Goal: Task Accomplishment & Management: Complete application form

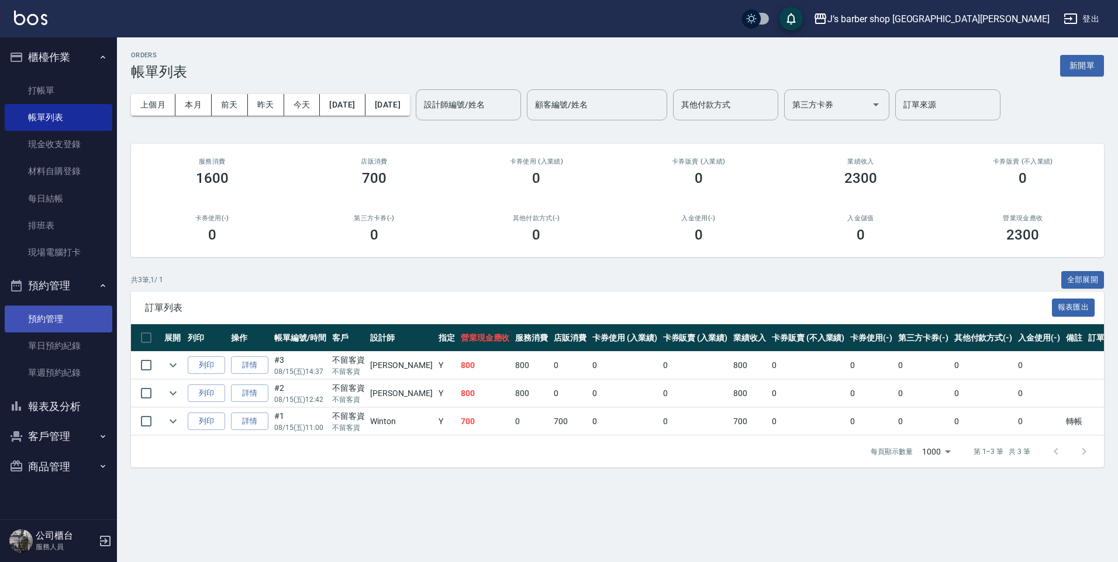
click at [78, 327] on link "預約管理" at bounding box center [59, 319] width 108 height 27
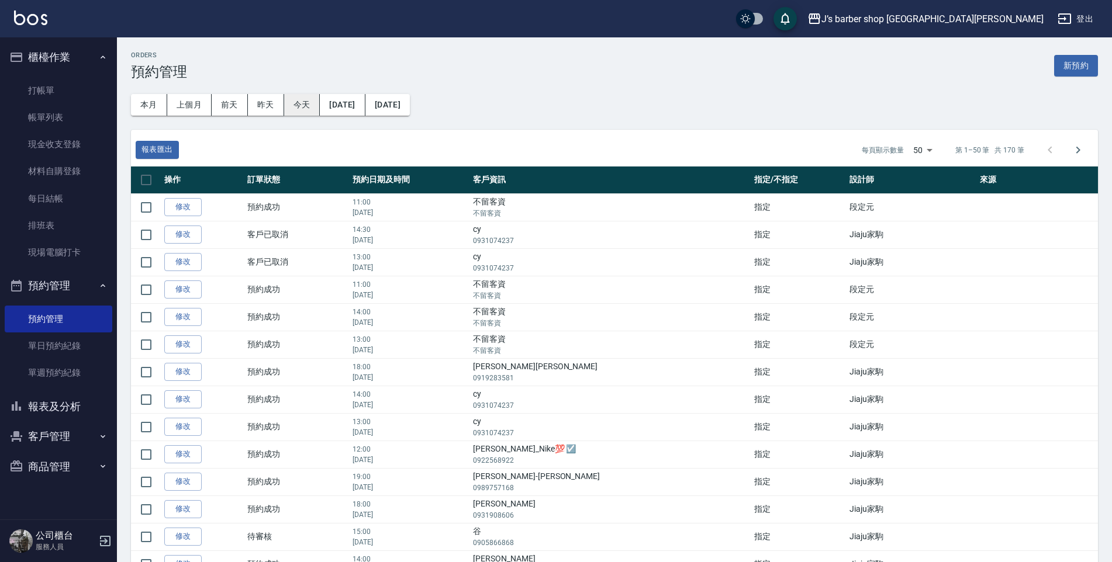
click at [296, 108] on button "今天" at bounding box center [302, 105] width 36 height 22
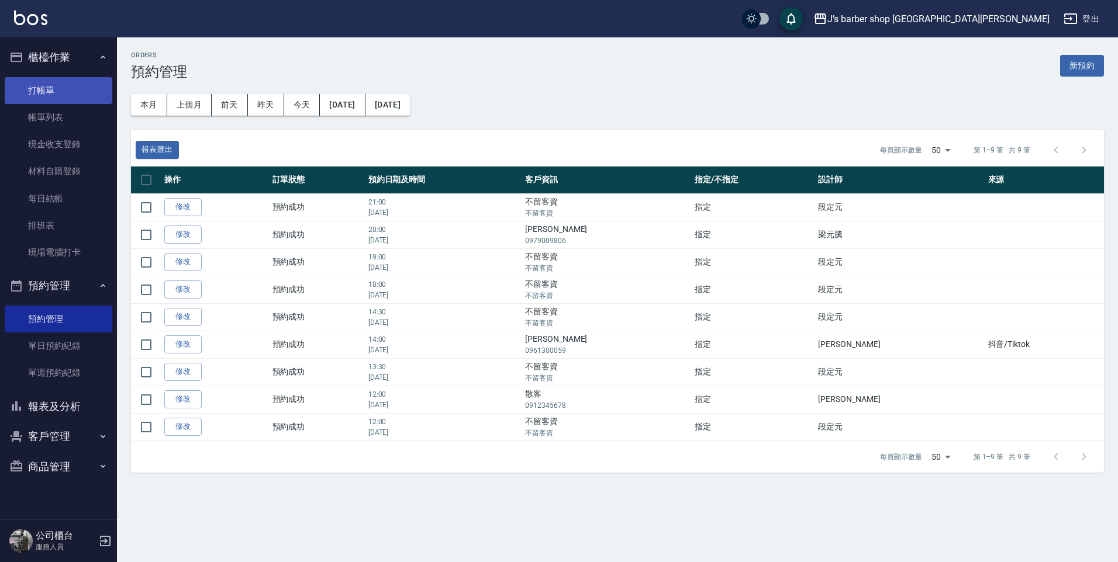
click at [78, 96] on link "打帳單" at bounding box center [59, 90] width 108 height 27
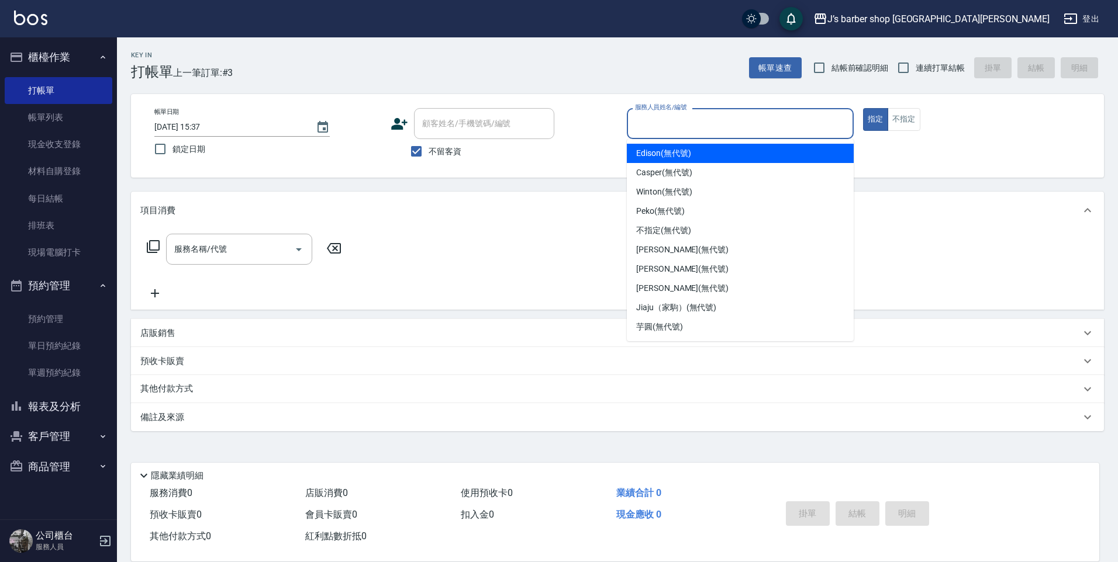
click at [698, 127] on input "服務人員姓名/編號" at bounding box center [740, 123] width 216 height 20
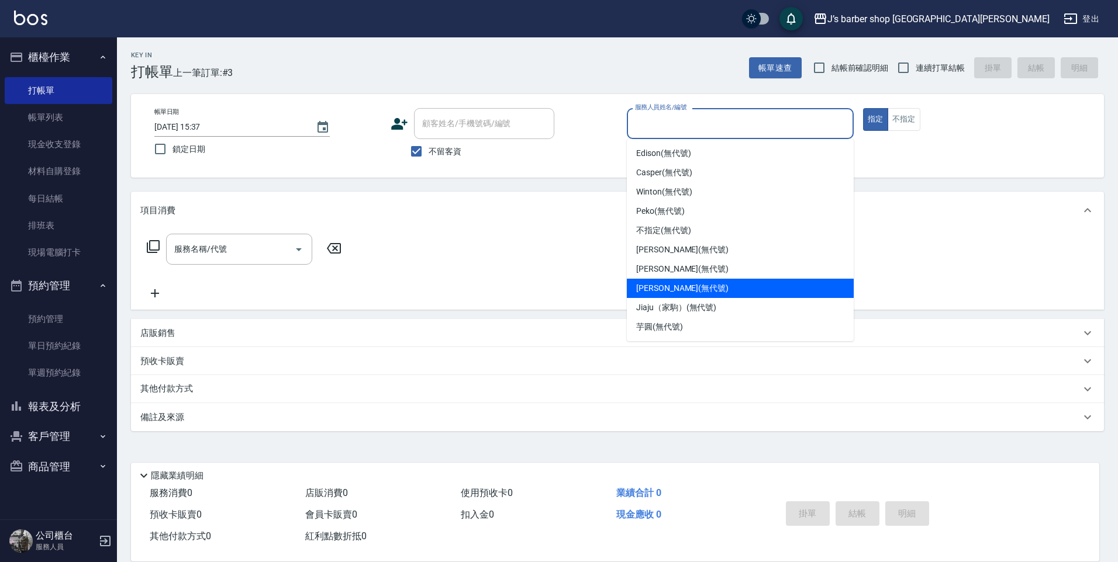
click at [711, 281] on div "[PERSON_NAME] (無代號)" at bounding box center [740, 288] width 227 height 19
type input "[PERSON_NAME](無代號)"
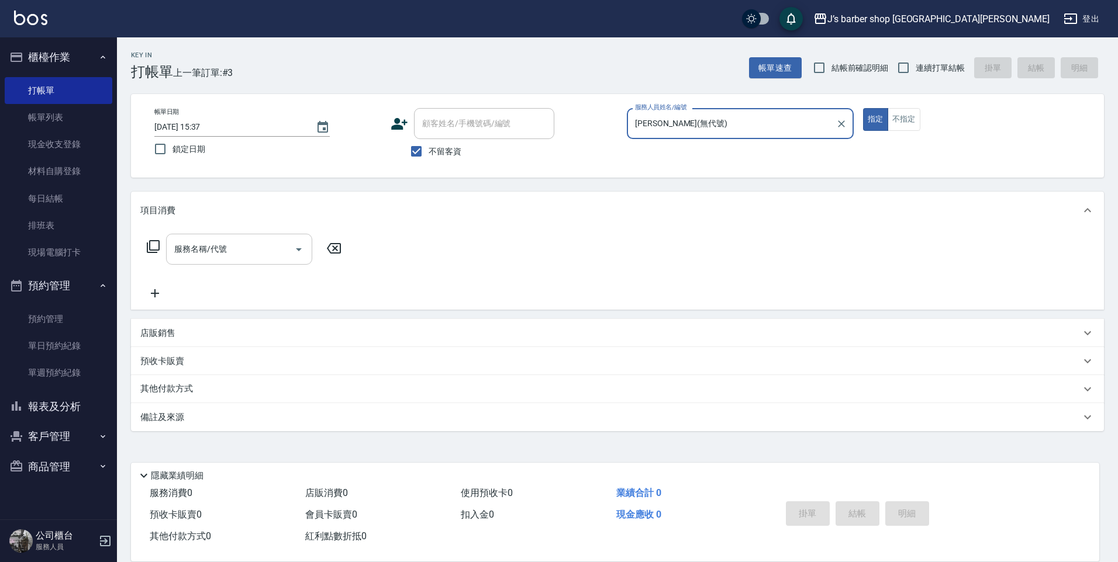
click at [203, 247] on input "服務名稱/代號" at bounding box center [230, 249] width 118 height 20
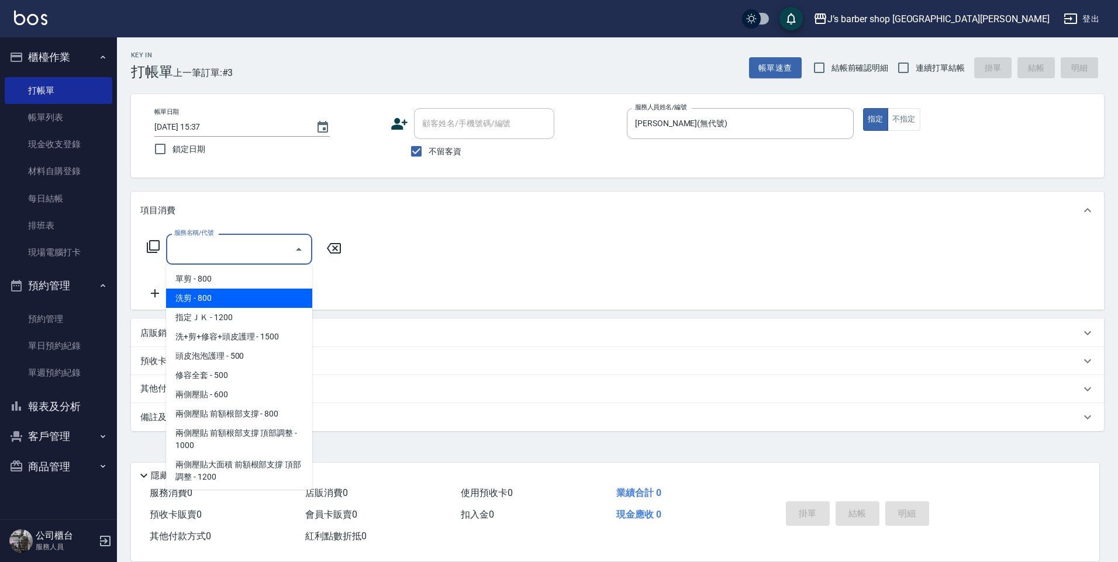
click at [230, 296] on span "洗剪 - 800" at bounding box center [239, 298] width 146 height 19
type input "洗剪(101)"
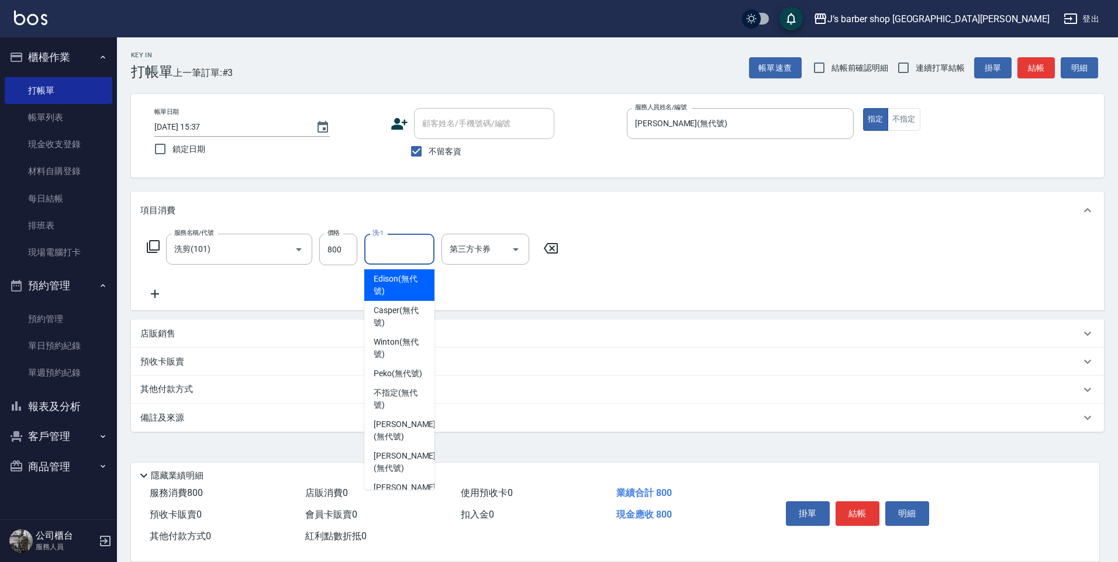
click at [387, 254] on input "洗-1" at bounding box center [399, 249] width 60 height 20
click at [397, 380] on span "Peko (無代號)" at bounding box center [398, 374] width 49 height 12
type input "Peko(無代號)"
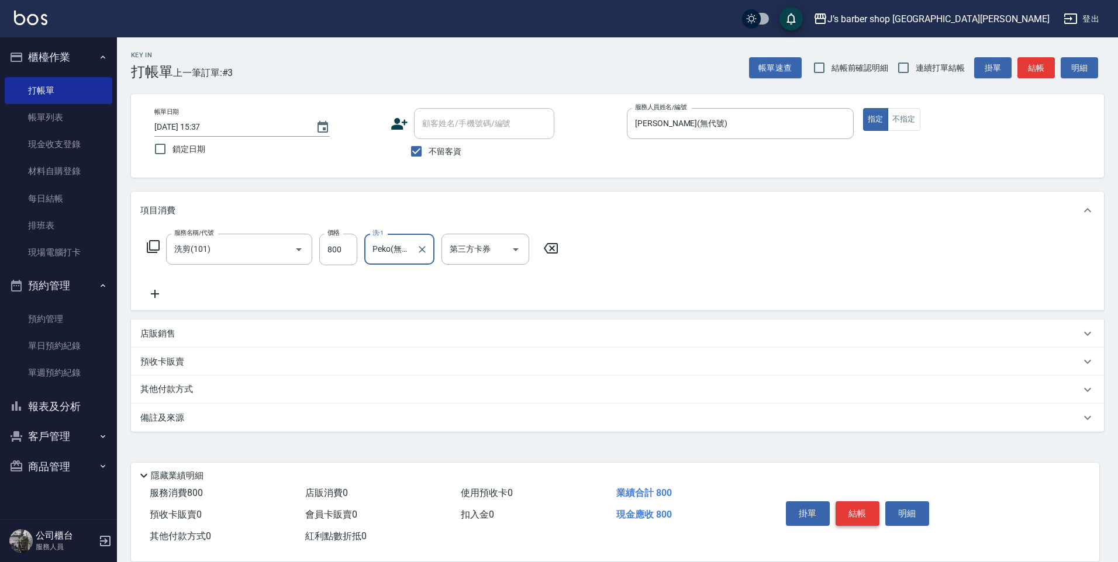
click at [857, 512] on button "結帳" at bounding box center [857, 514] width 44 height 25
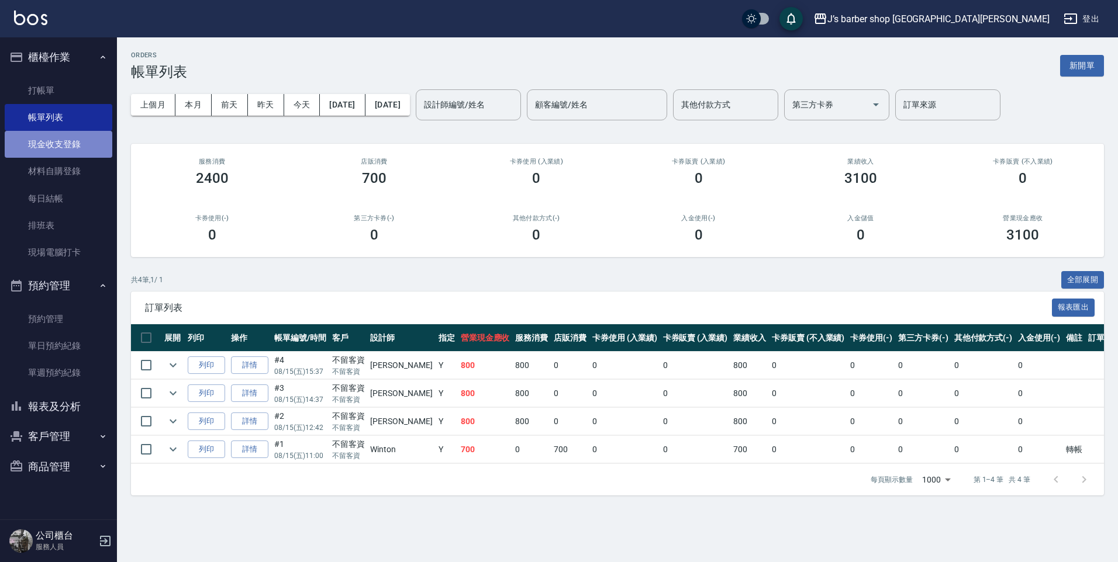
click at [49, 135] on link "現金收支登錄" at bounding box center [59, 144] width 108 height 27
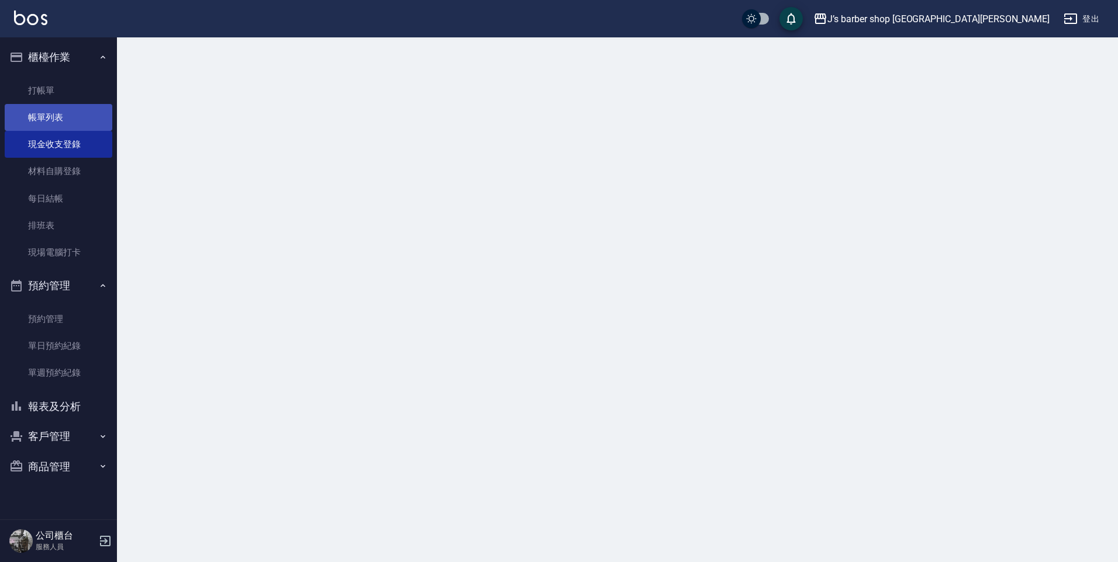
click at [70, 116] on link "帳單列表" at bounding box center [59, 117] width 108 height 27
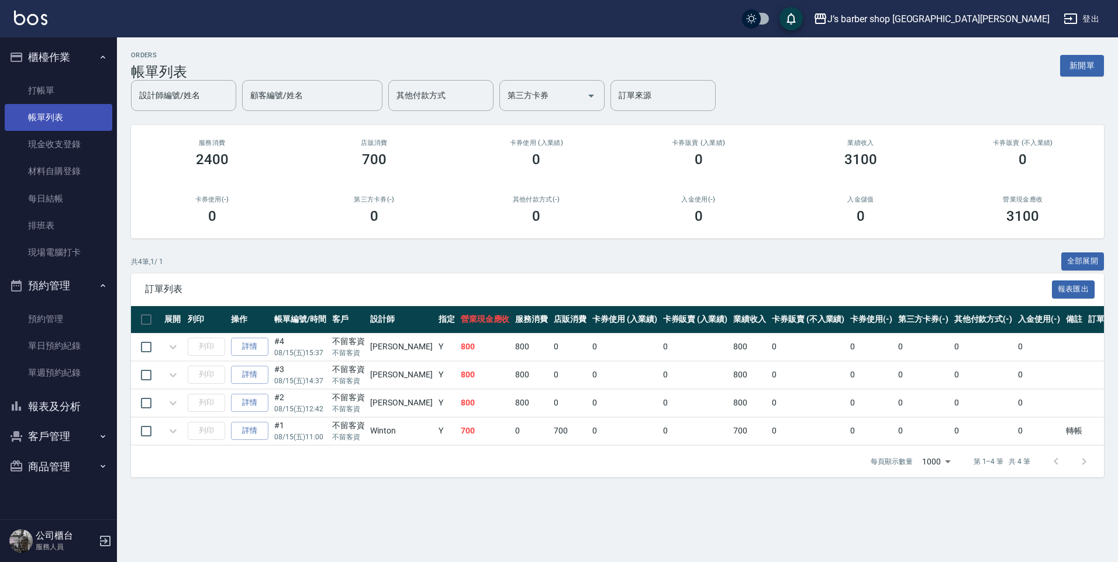
click at [70, 116] on link "帳單列表" at bounding box center [59, 117] width 108 height 27
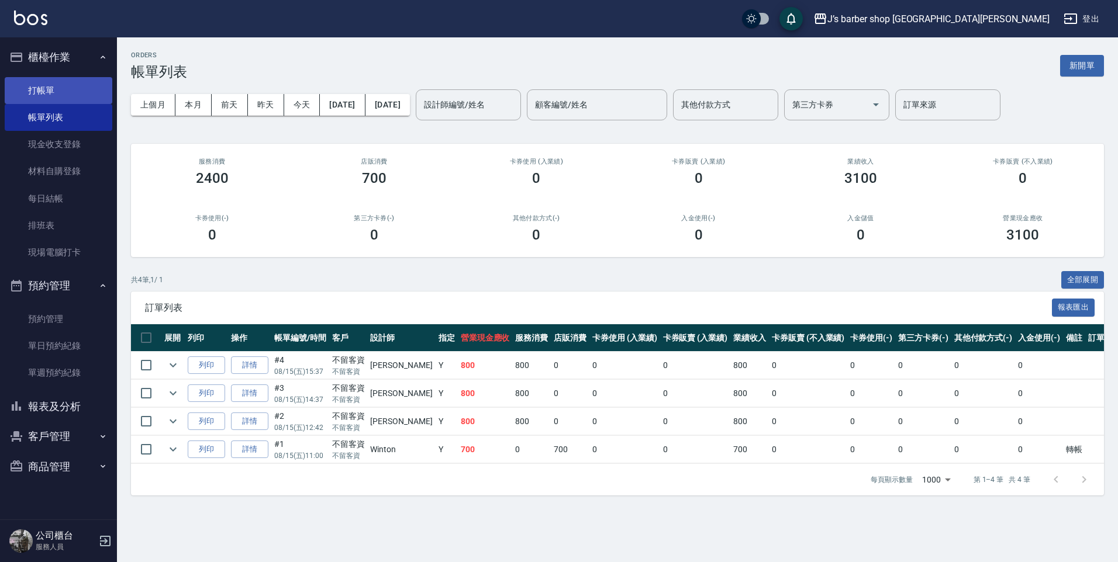
click at [71, 87] on link "打帳單" at bounding box center [59, 90] width 108 height 27
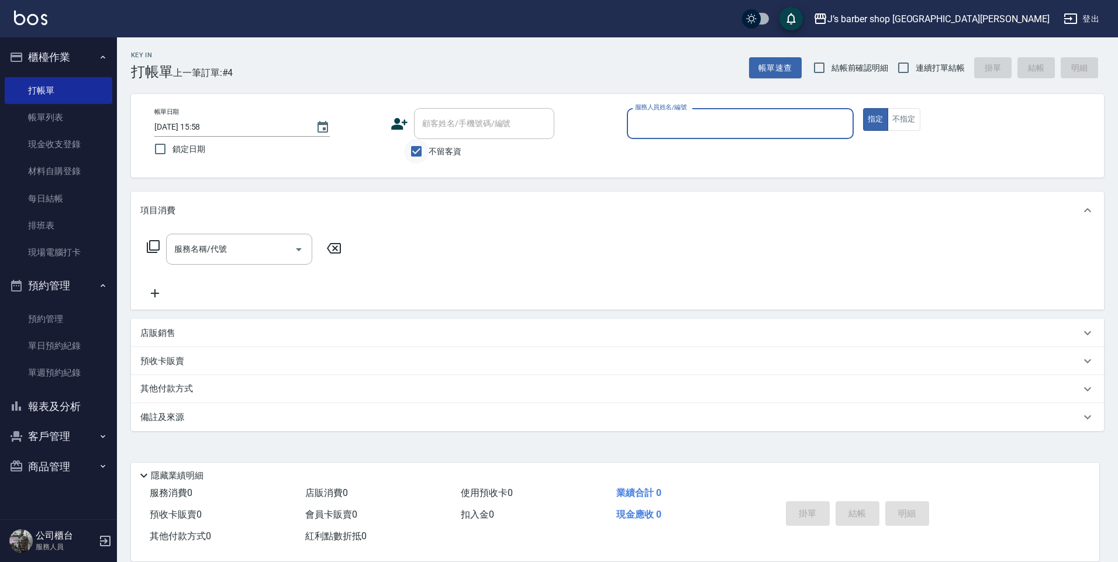
click at [411, 158] on input "不留客資" at bounding box center [416, 151] width 25 height 25
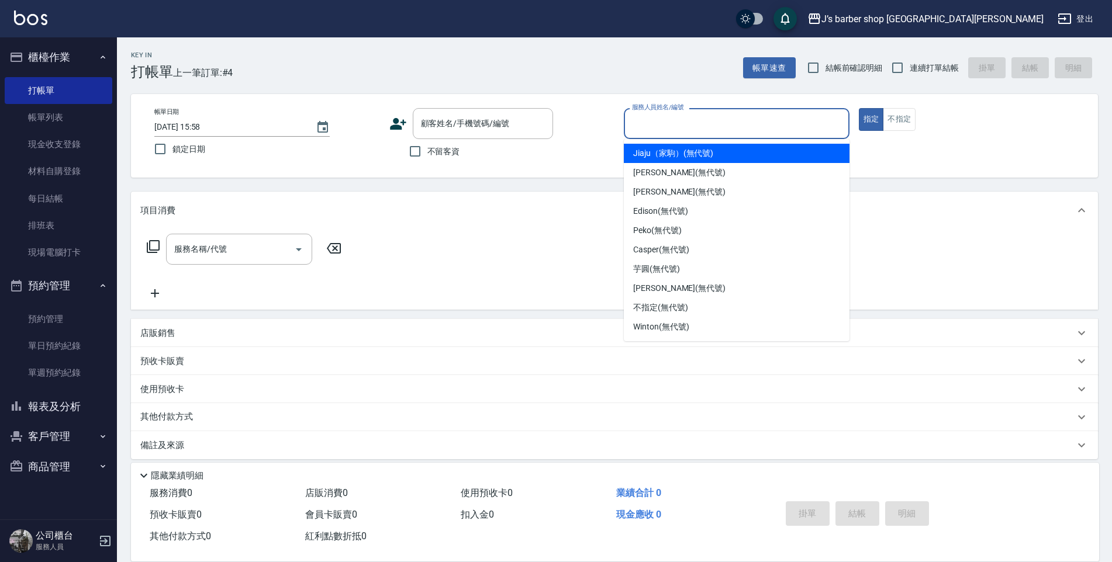
click at [638, 120] on input "服務人員姓名/編號" at bounding box center [736, 123] width 215 height 20
click at [638, 124] on input "服務人員姓名/編號" at bounding box center [736, 123] width 215 height 20
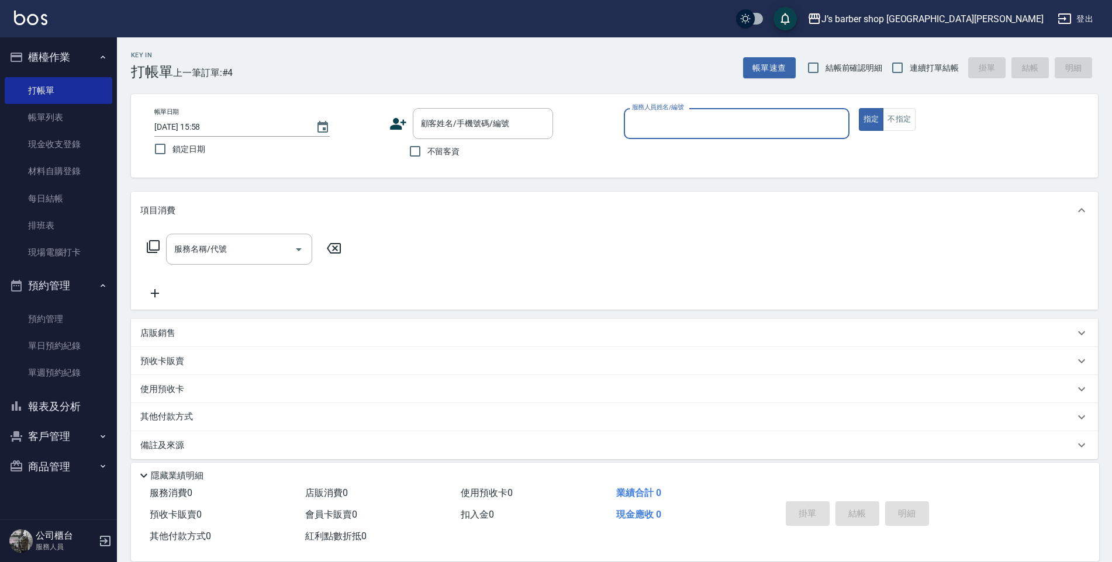
click at [434, 153] on span "不留客資" at bounding box center [443, 152] width 33 height 12
click at [427, 153] on input "不留客資" at bounding box center [415, 151] width 25 height 25
checkbox input "true"
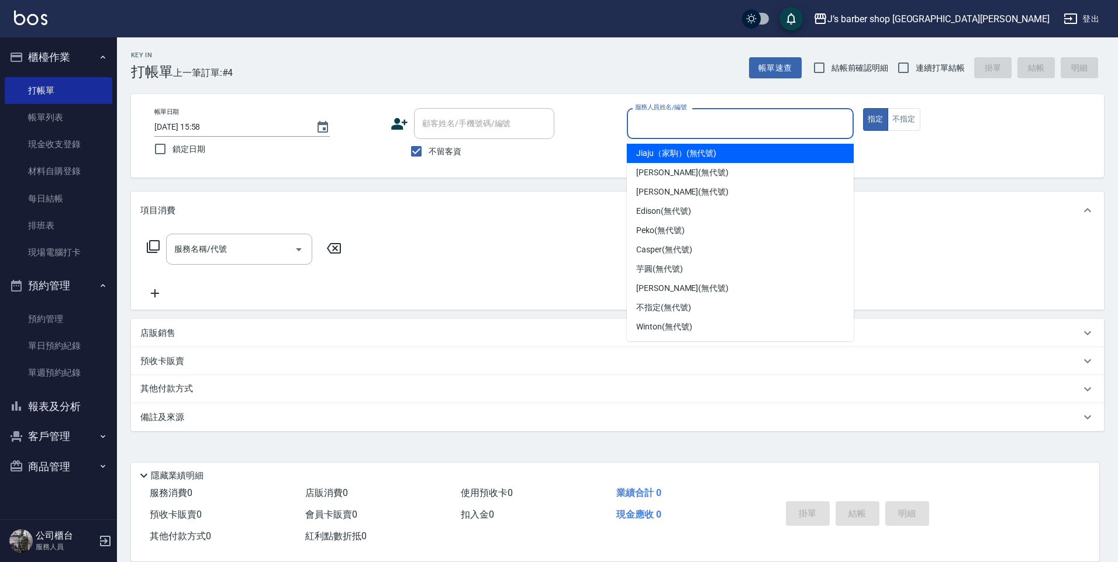
click at [710, 130] on input "服務人員姓名/編號" at bounding box center [740, 123] width 216 height 20
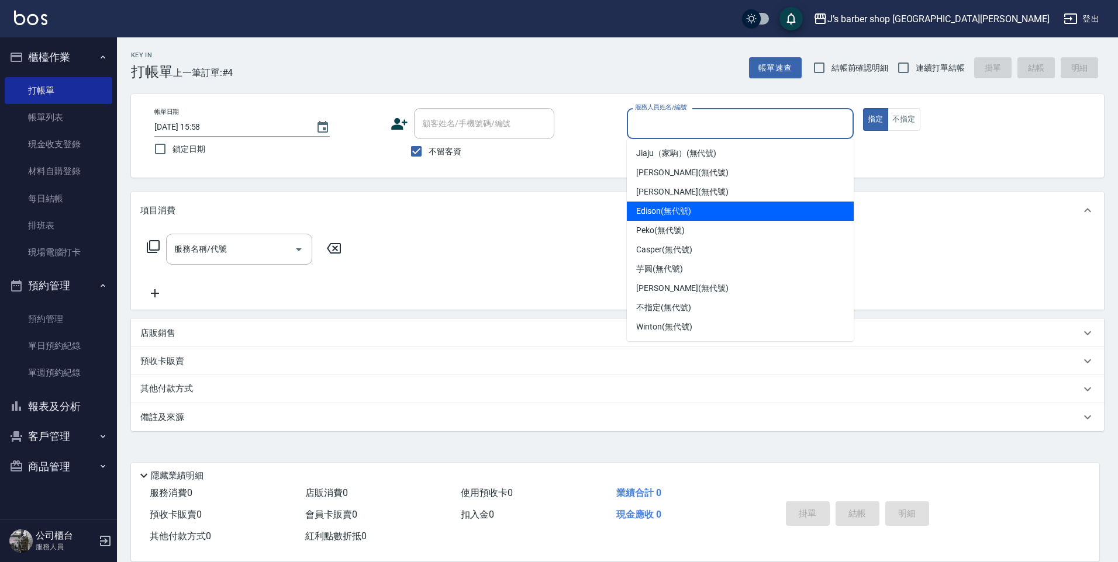
click at [690, 216] on span "Edison (無代號)" at bounding box center [663, 211] width 54 height 12
type input "Edison(無代號)"
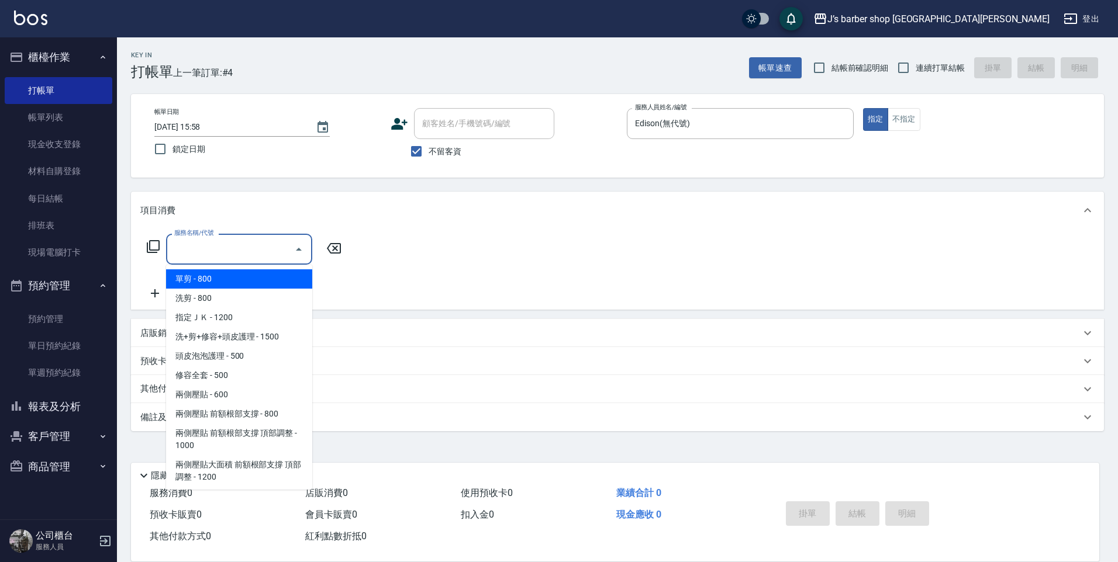
click at [224, 257] on input "服務名稱/代號" at bounding box center [230, 249] width 118 height 20
click at [222, 291] on span "洗剪 - 800" at bounding box center [239, 298] width 146 height 19
type input "洗剪(101)"
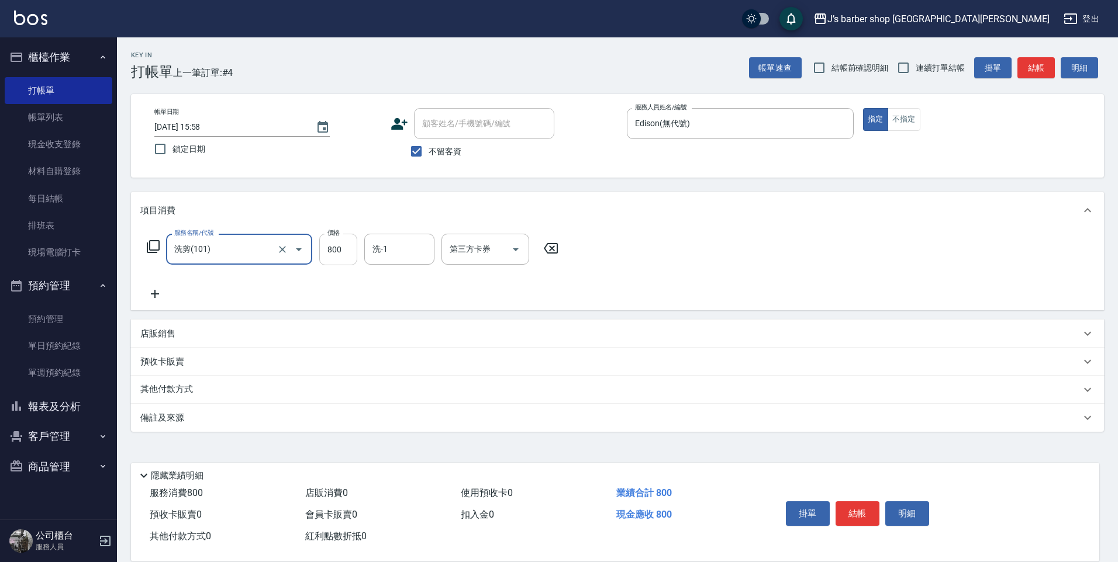
click at [327, 257] on input "800" at bounding box center [338, 250] width 38 height 32
type input "600"
click at [842, 502] on button "結帳" at bounding box center [857, 514] width 44 height 25
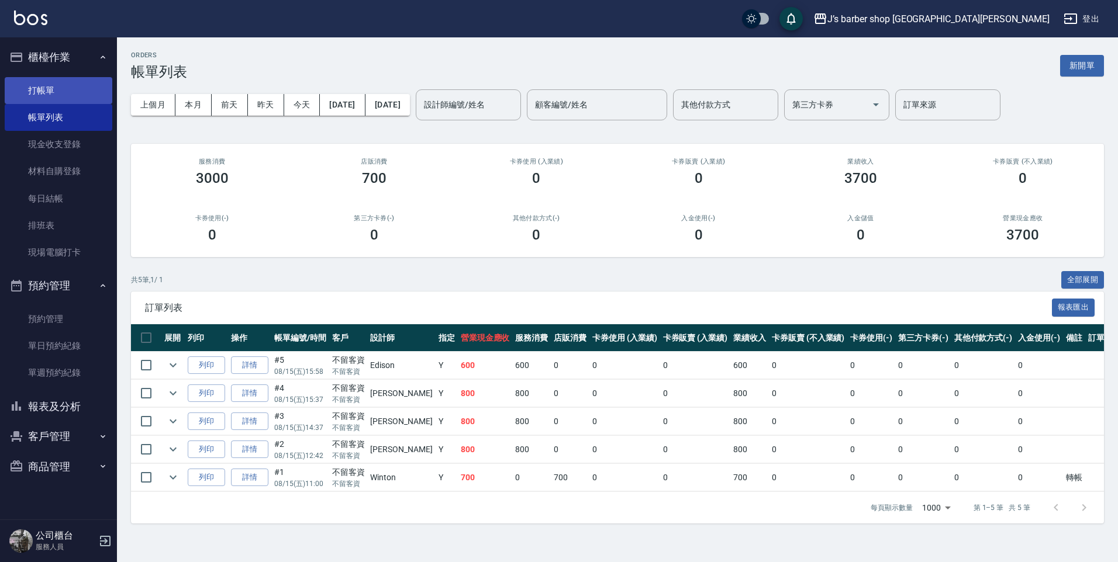
click at [36, 82] on link "打帳單" at bounding box center [59, 90] width 108 height 27
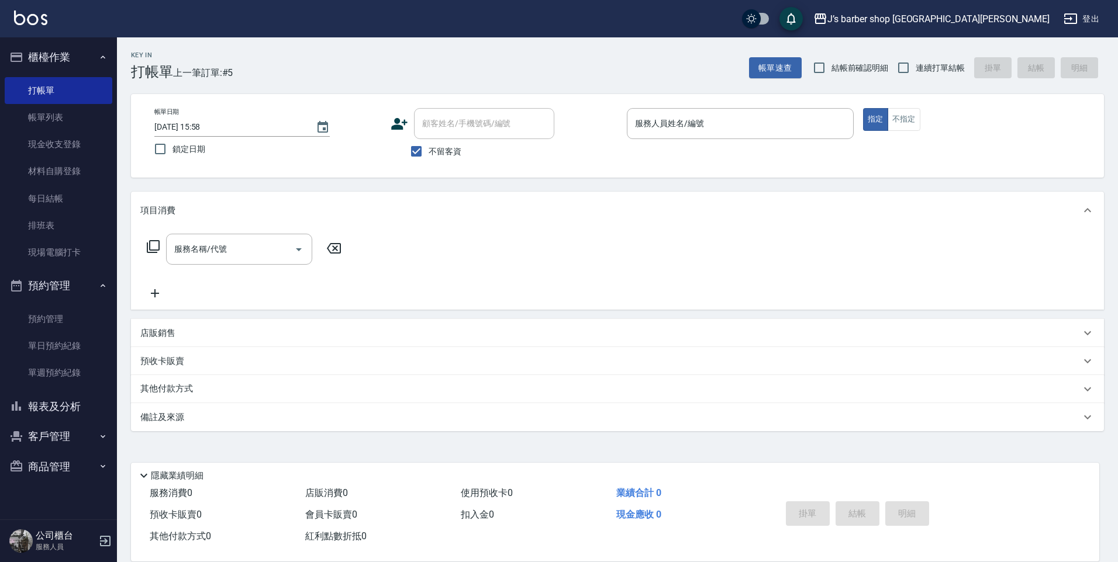
click at [454, 146] on span "不留客資" at bounding box center [444, 152] width 33 height 12
click at [428, 145] on input "不留客資" at bounding box center [416, 151] width 25 height 25
checkbox input "false"
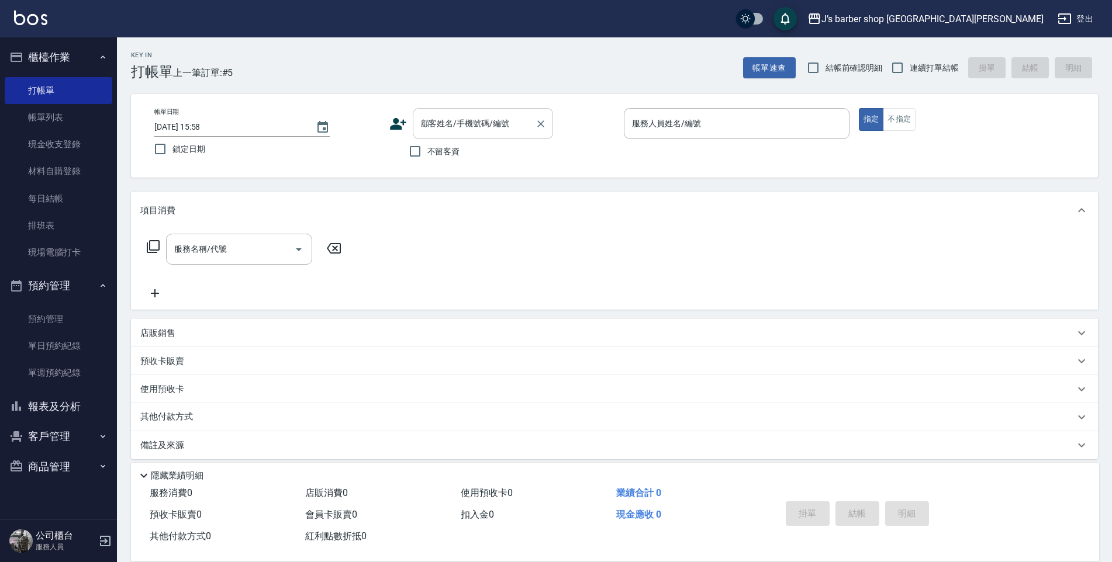
click at [458, 130] on input "顧客姓名/手機號碼/編號" at bounding box center [474, 123] width 112 height 20
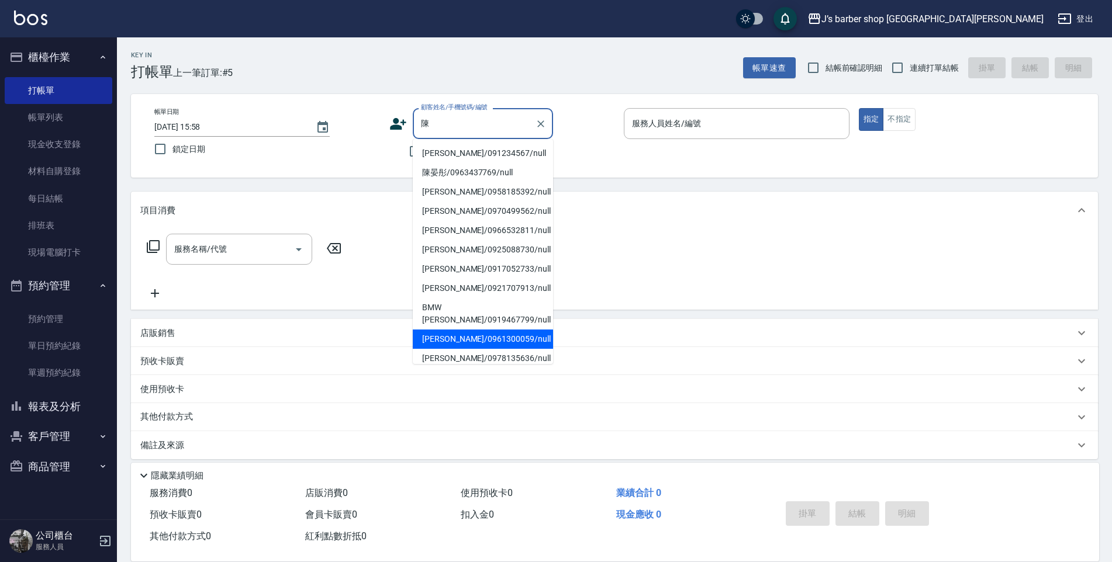
click at [454, 330] on li "[PERSON_NAME]/0961300059/null" at bounding box center [483, 339] width 140 height 19
type input "[PERSON_NAME]/0961300059/null"
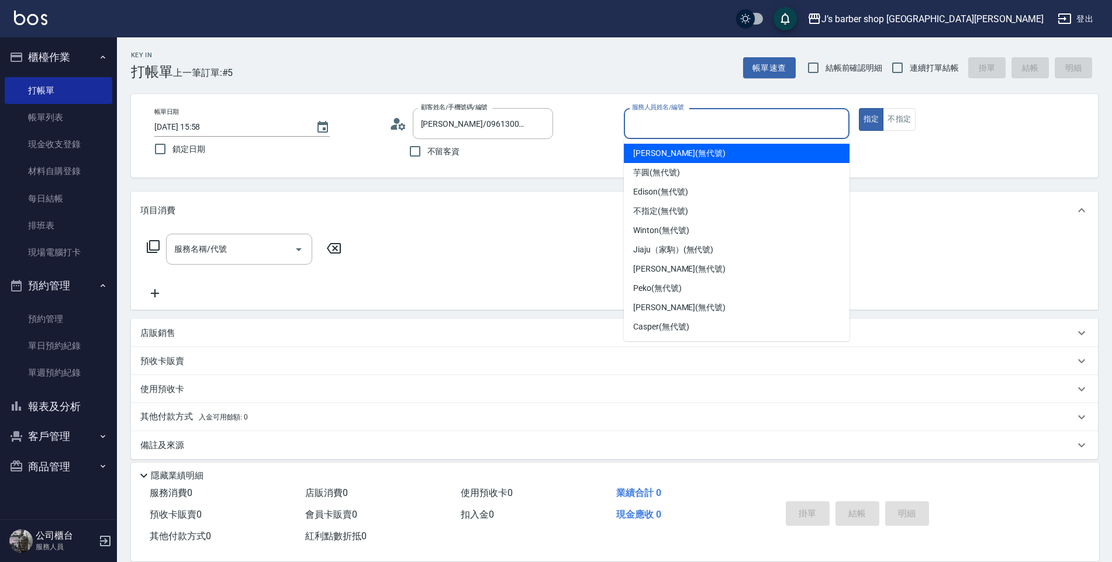
click at [678, 127] on input "服務人員姓名/編號" at bounding box center [736, 123] width 215 height 20
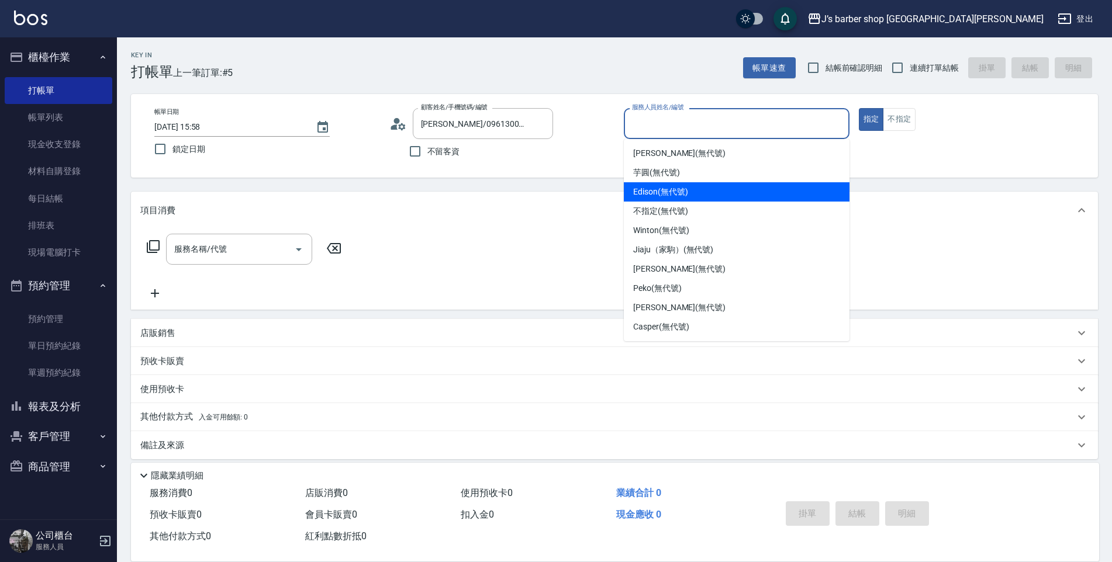
click at [664, 192] on span "Edison (無代號)" at bounding box center [660, 192] width 54 height 12
type input "Edison(無代號)"
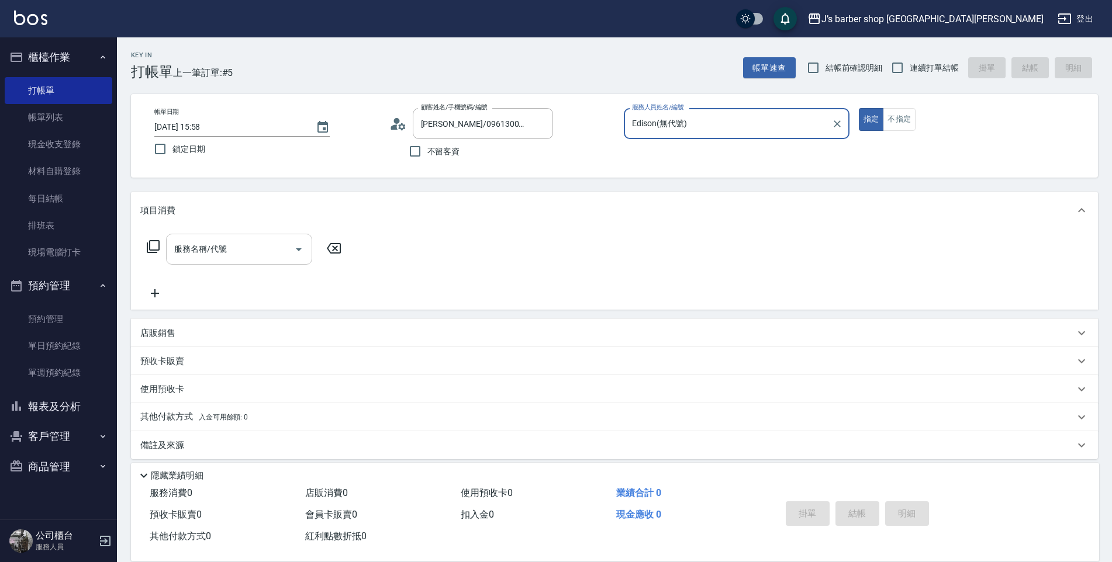
click at [292, 240] on div at bounding box center [298, 249] width 18 height 31
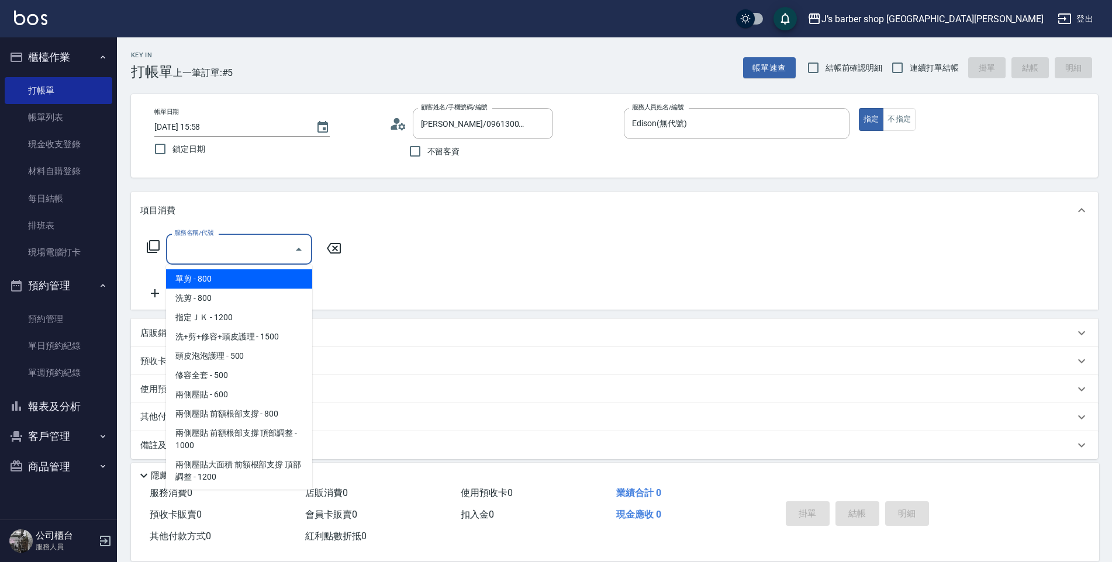
click at [223, 259] on input "服務名稱/代號" at bounding box center [230, 249] width 118 height 20
click at [202, 296] on span "洗剪 - 800" at bounding box center [239, 298] width 146 height 19
type input "洗剪(101)"
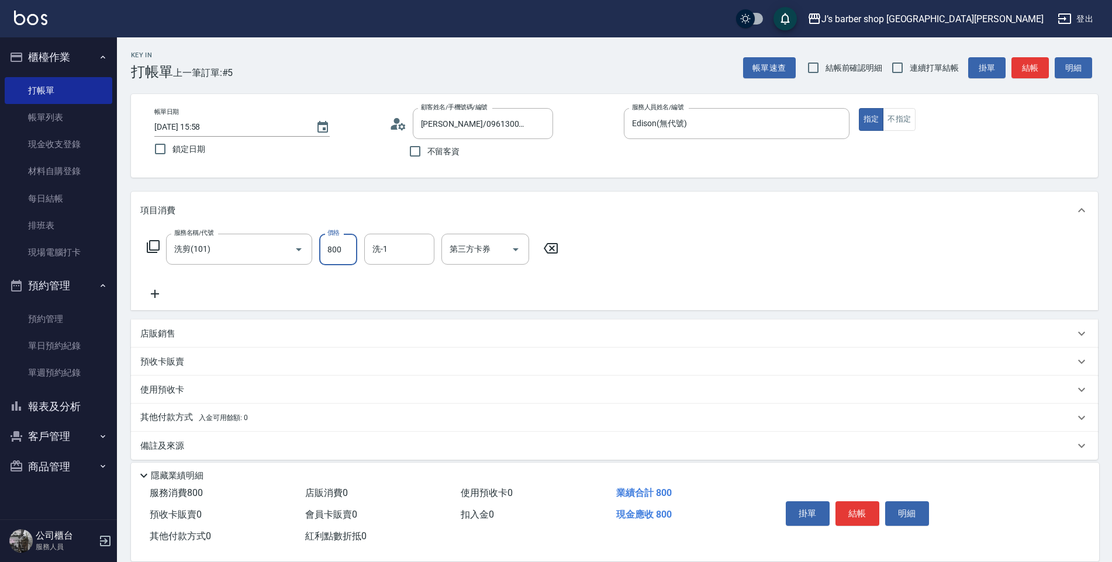
click at [322, 255] on input "800" at bounding box center [338, 250] width 38 height 32
type input "600"
click at [851, 497] on div "掛單 結帳 明細" at bounding box center [857, 515] width 153 height 37
click at [865, 507] on button "結帳" at bounding box center [857, 514] width 44 height 25
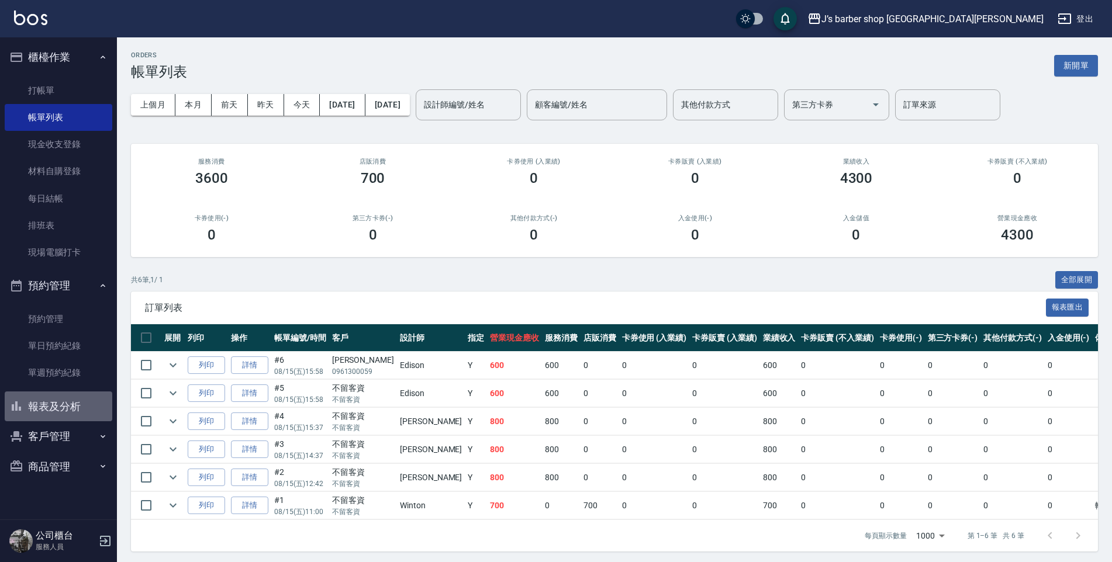
click at [63, 395] on button "報表及分析" at bounding box center [59, 407] width 108 height 30
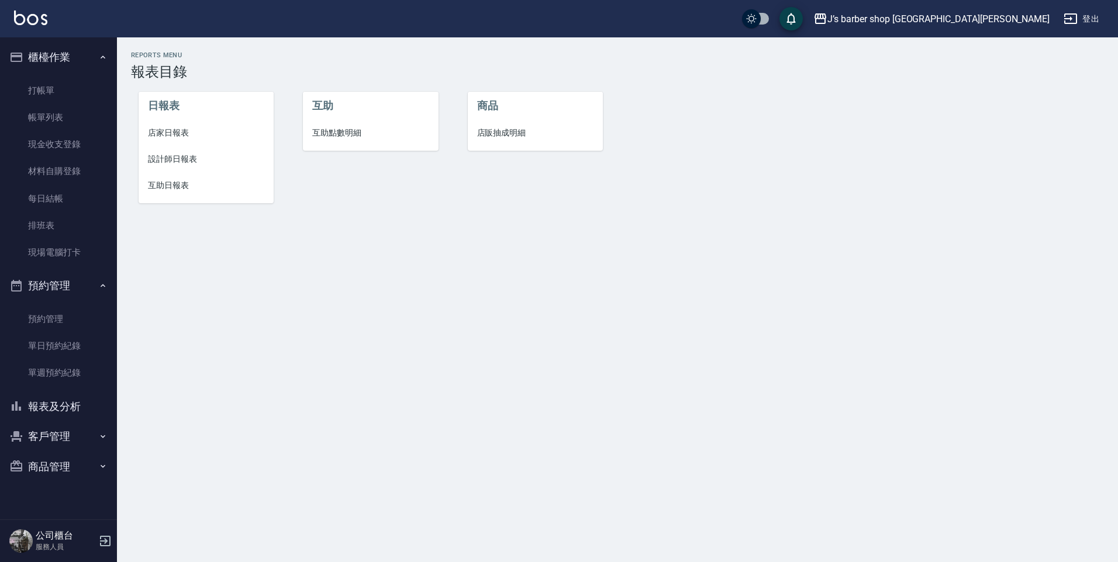
click at [180, 161] on span "設計師日報表" at bounding box center [206, 159] width 117 height 12
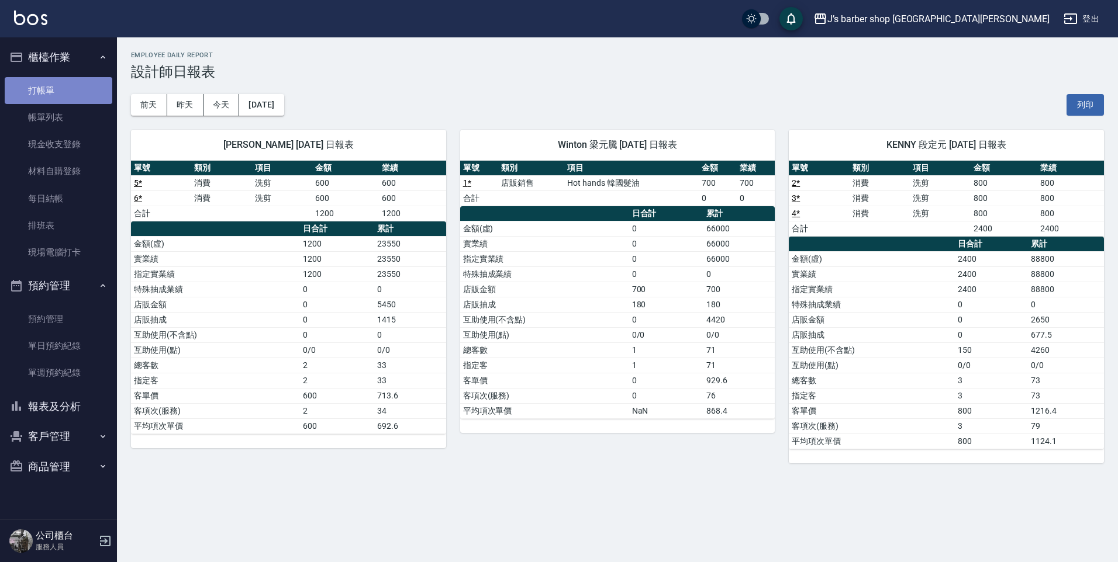
click at [72, 94] on link "打帳單" at bounding box center [59, 90] width 108 height 27
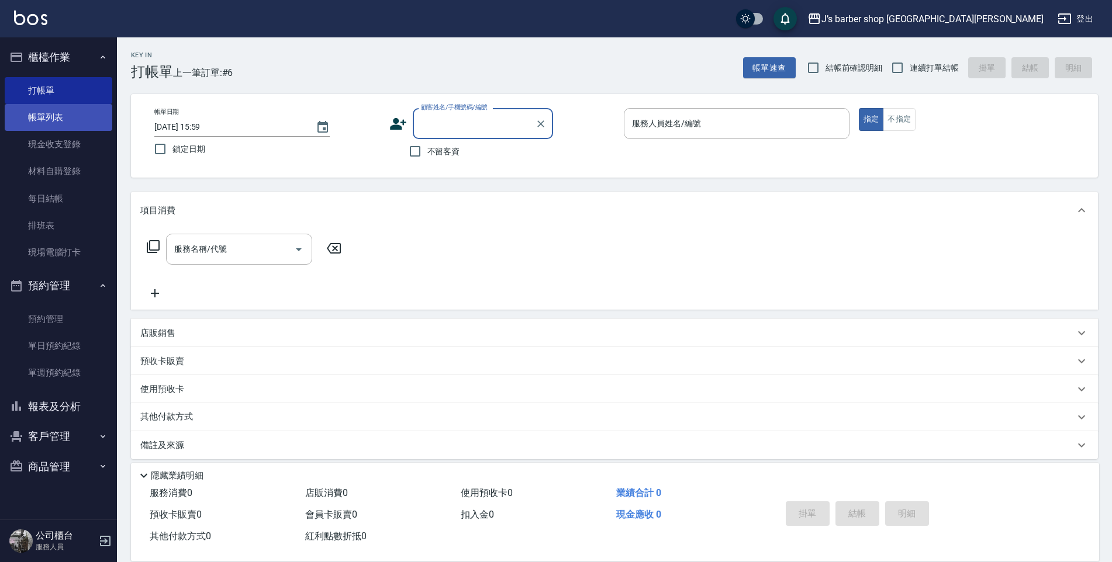
click at [61, 121] on link "帳單列表" at bounding box center [59, 117] width 108 height 27
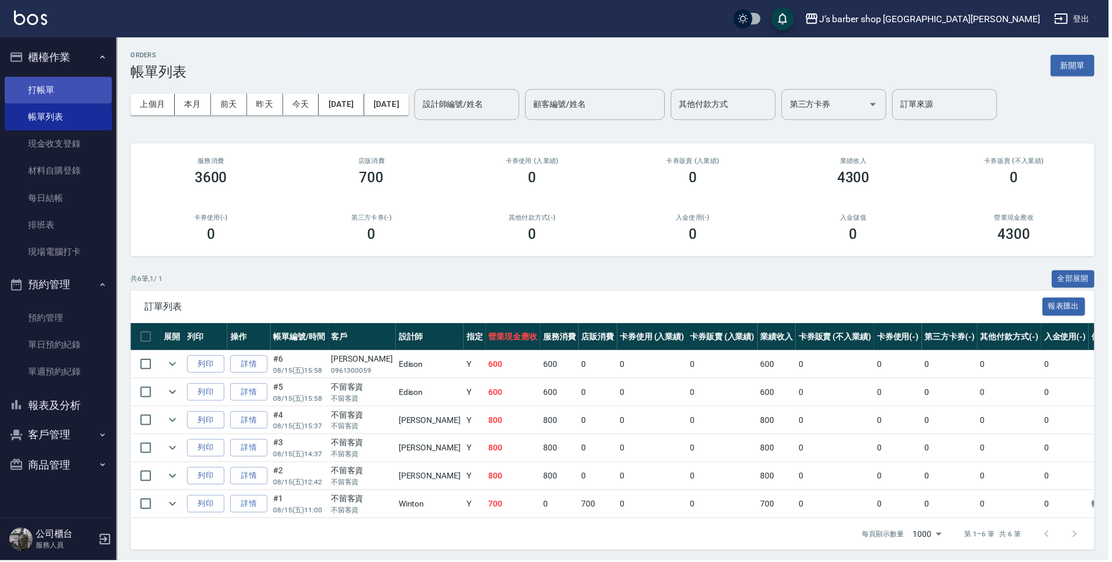
click at [68, 95] on link "打帳單" at bounding box center [59, 90] width 108 height 27
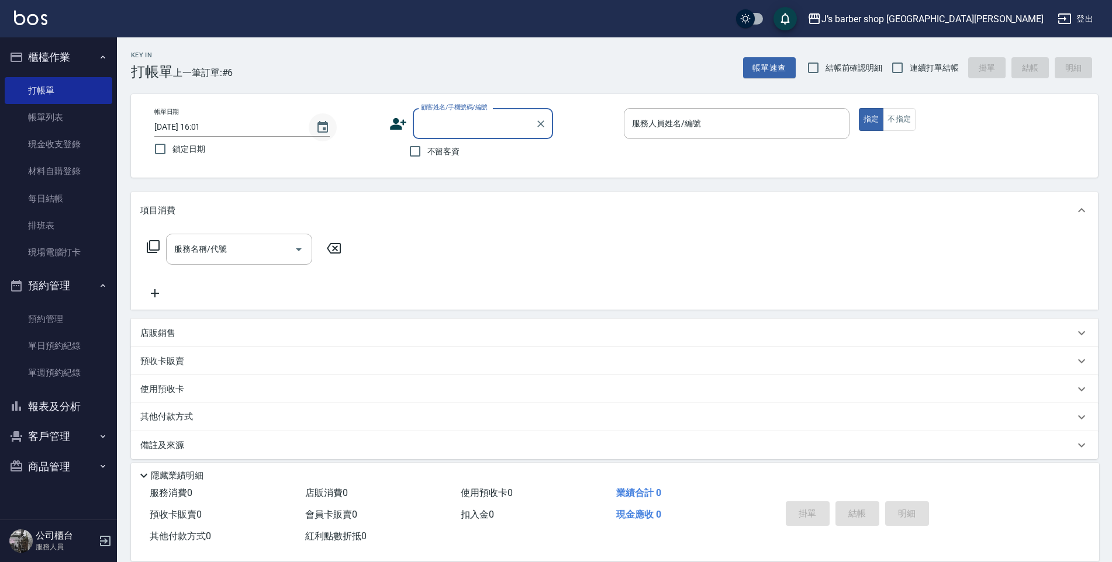
drag, startPoint x: 329, startPoint y: 123, endPoint x: 366, endPoint y: 120, distance: 37.6
click at [328, 124] on icon "Choose date, selected date is 2025-08-15" at bounding box center [323, 127] width 14 height 14
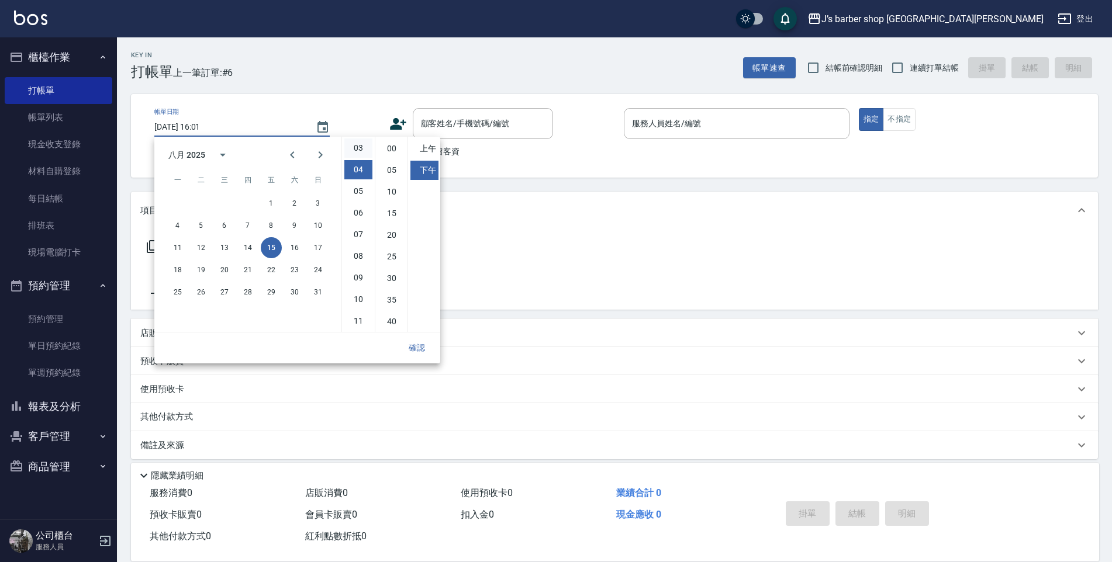
click at [355, 152] on li "03" at bounding box center [358, 148] width 28 height 19
click at [360, 170] on li "04" at bounding box center [358, 170] width 28 height 19
click at [392, 153] on li "00" at bounding box center [392, 148] width 28 height 19
type input "[DATE] 16:00"
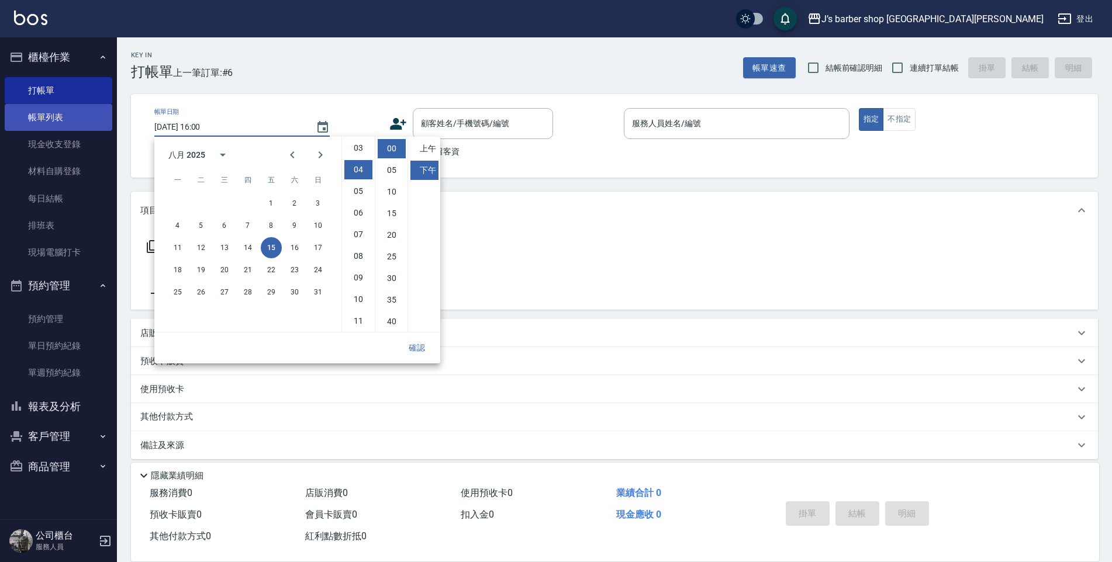
click at [74, 116] on link "帳單列表" at bounding box center [59, 117] width 108 height 27
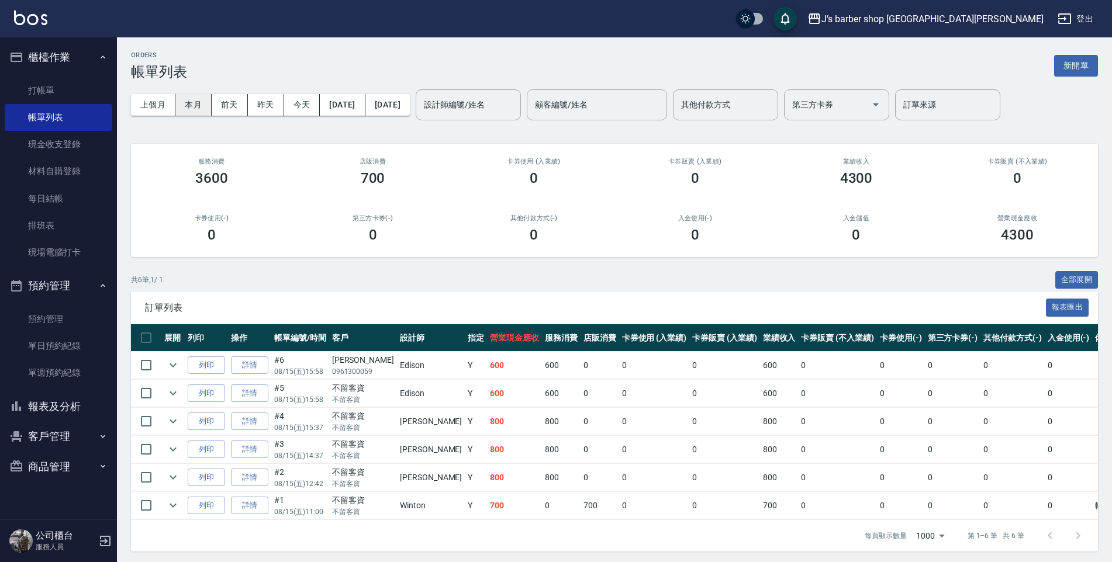
click at [178, 115] on button "本月" at bounding box center [193, 105] width 36 height 22
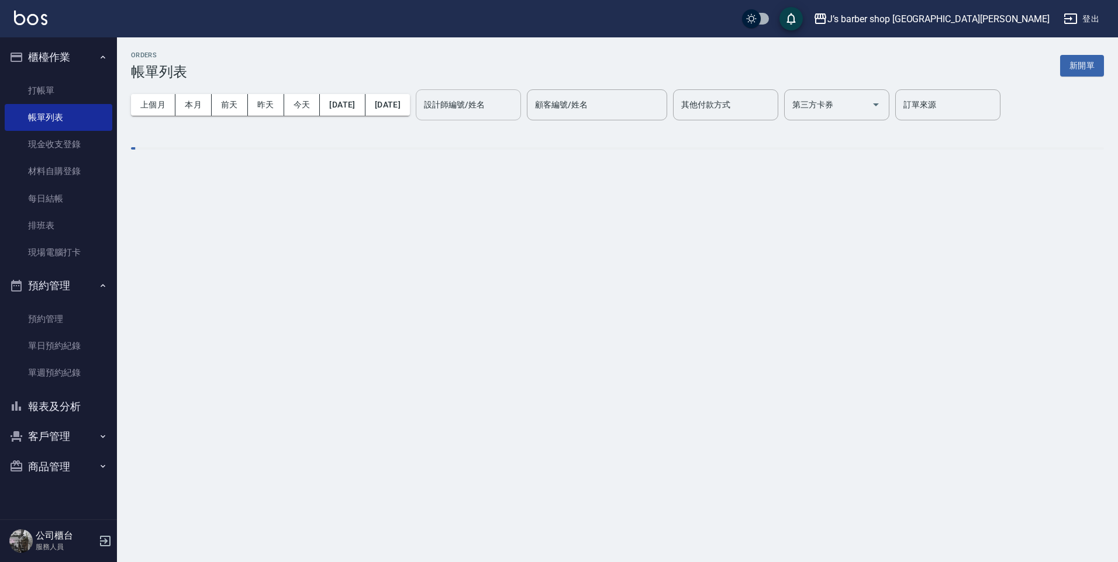
click at [478, 103] on div "設計師編號/姓名 設計師編號/姓名" at bounding box center [468, 104] width 105 height 31
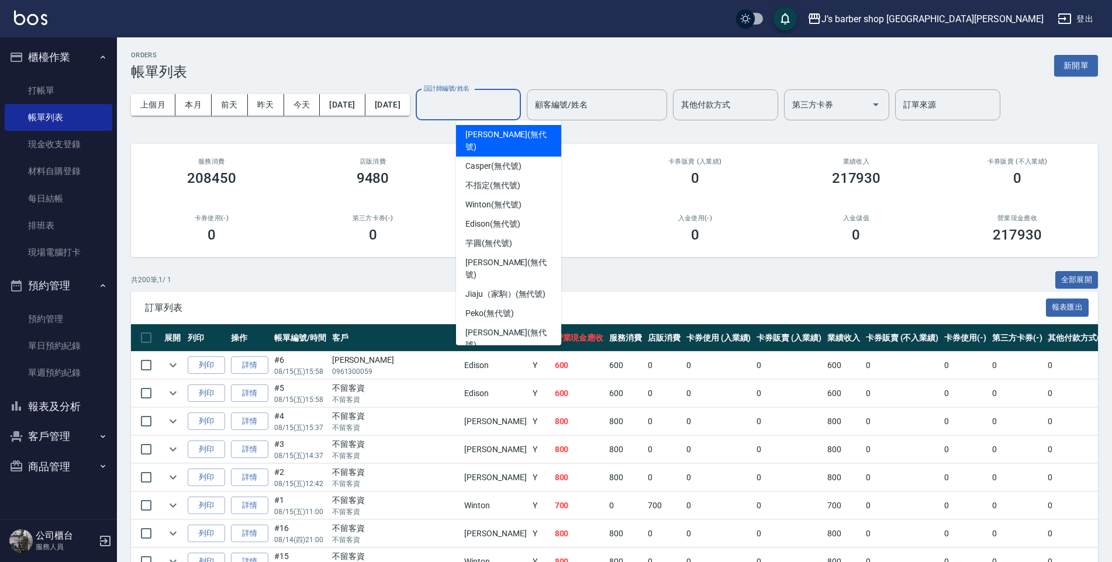
click at [491, 138] on span "[PERSON_NAME] (無代號)" at bounding box center [508, 141] width 87 height 25
type input "[PERSON_NAME](無代號)"
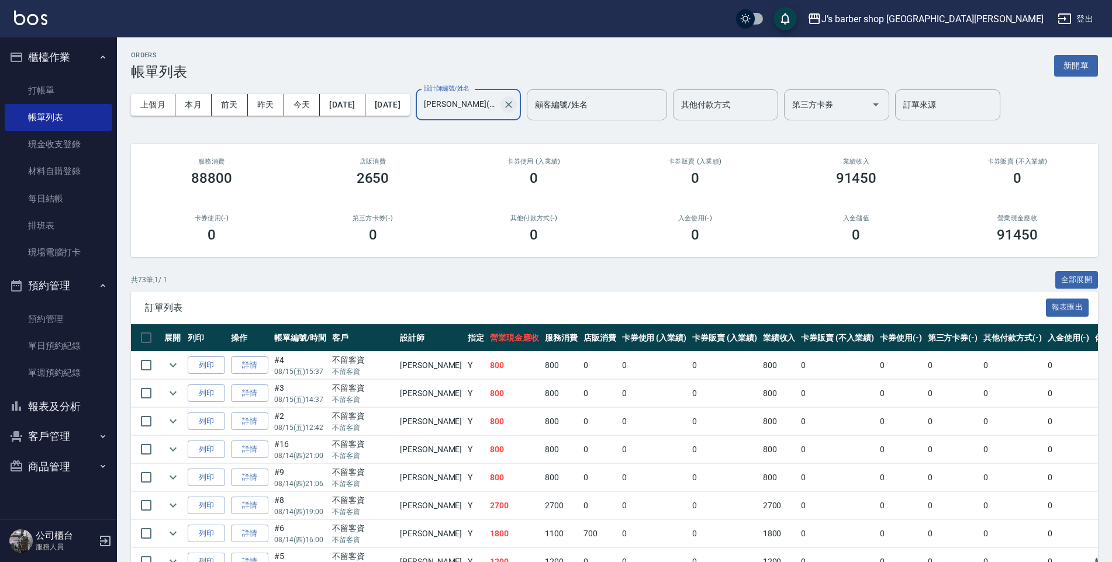
click at [512, 103] on icon "Clear" at bounding box center [508, 104] width 7 height 7
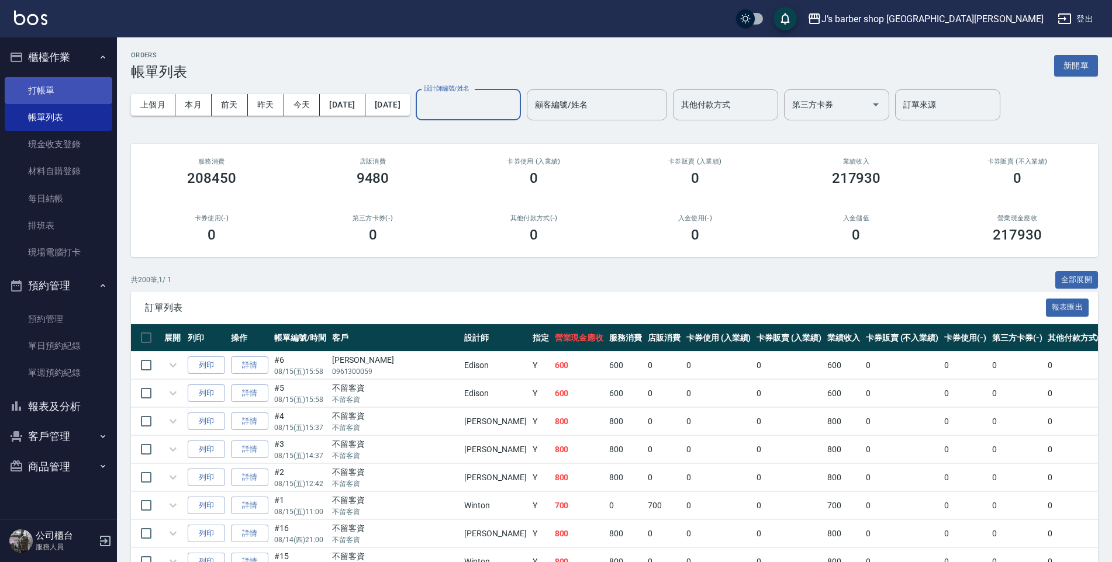
click at [57, 101] on link "打帳單" at bounding box center [59, 90] width 108 height 27
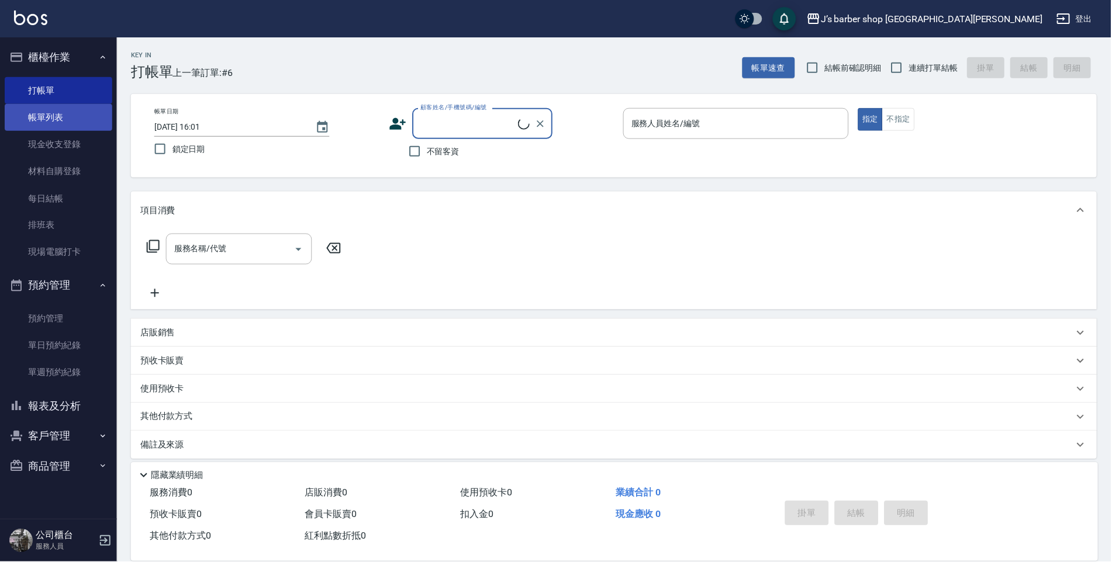
click at [53, 125] on link "帳單列表" at bounding box center [59, 117] width 108 height 27
